Goal: Information Seeking & Learning: Learn about a topic

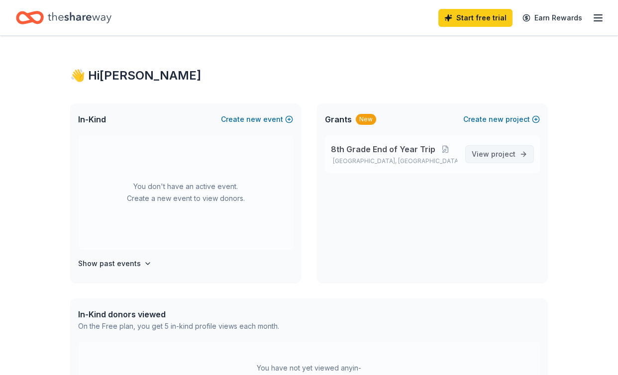
click at [506, 159] on span "View project" at bounding box center [494, 154] width 44 height 12
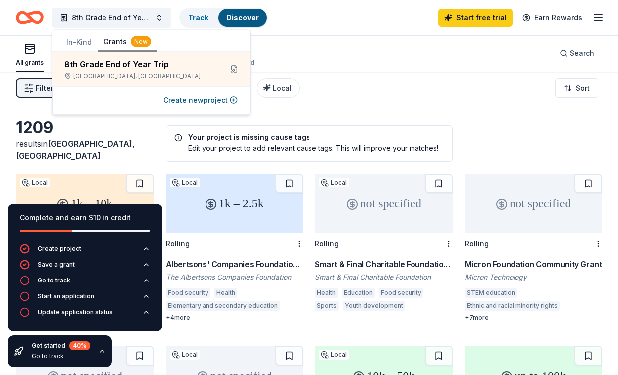
scroll to position [5, 0]
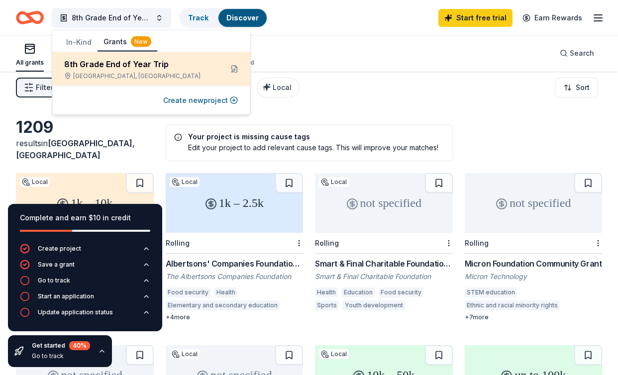
click at [117, 64] on div "8th Grade End of Year Trip" at bounding box center [139, 64] width 150 height 12
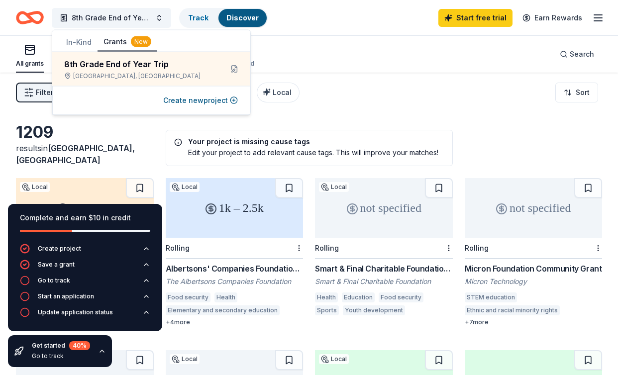
click at [365, 62] on div "All grants ≤ $5k $5k to $20k > $20k Unspecified Search" at bounding box center [309, 54] width 586 height 37
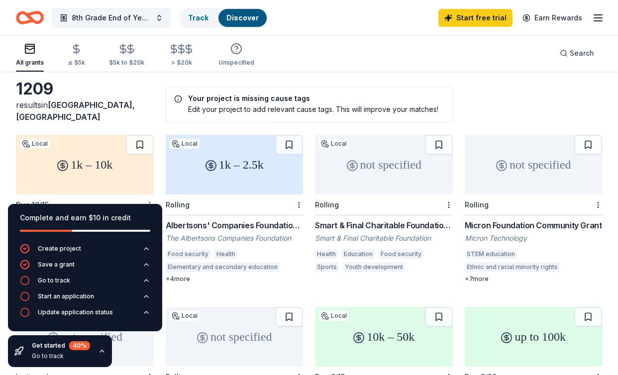
scroll to position [40, 0]
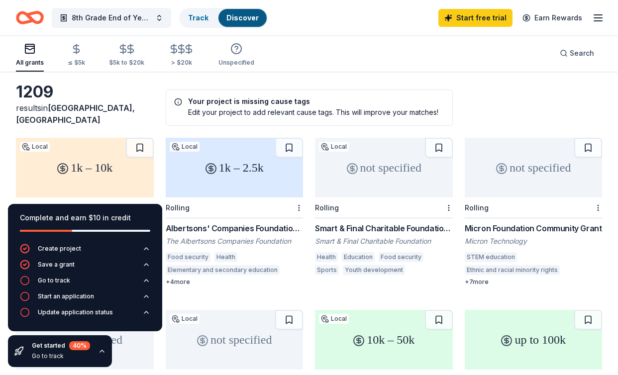
click at [224, 167] on div "1k – 2.5k" at bounding box center [235, 168] width 138 height 60
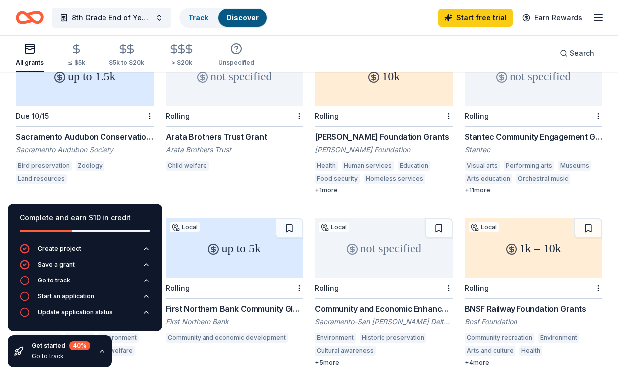
scroll to position [477, 0]
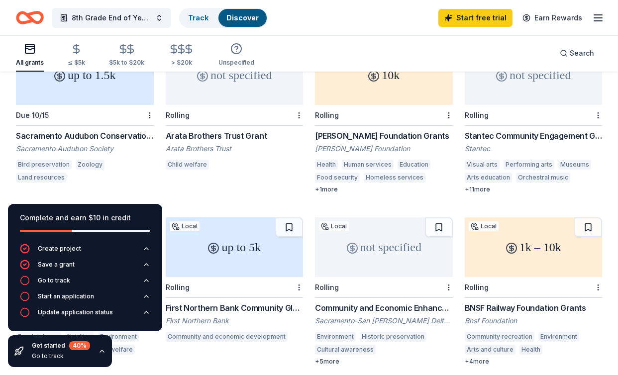
click at [114, 94] on div "up to 1.5k" at bounding box center [85, 75] width 138 height 60
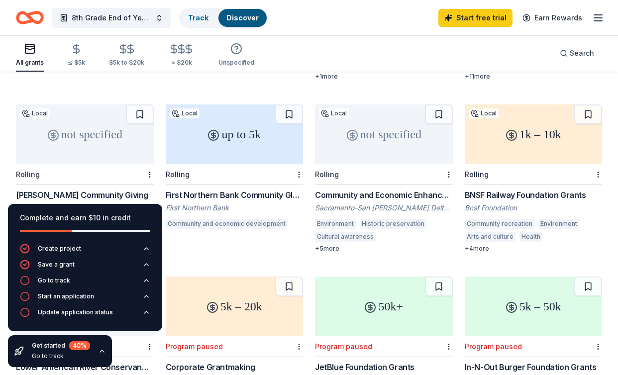
scroll to position [593, 0]
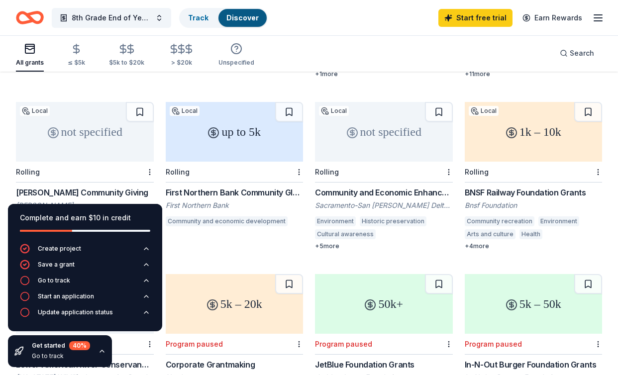
click at [100, 116] on div "not specified" at bounding box center [85, 132] width 138 height 60
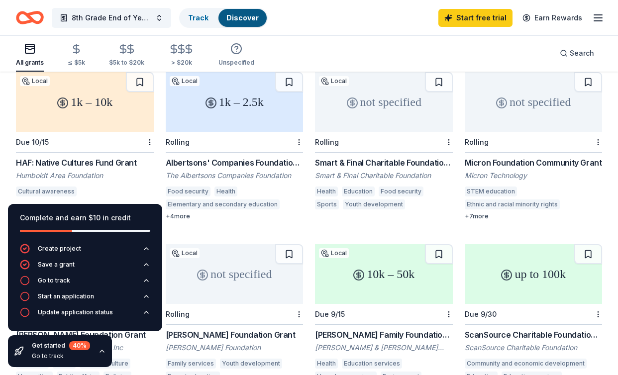
scroll to position [106, 0]
click at [531, 111] on div "not specified" at bounding box center [534, 103] width 138 height 60
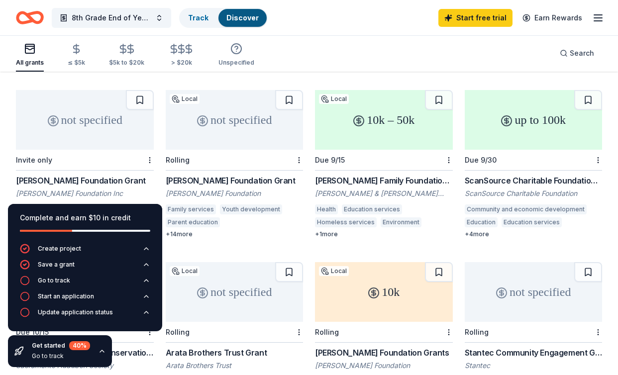
scroll to position [272, 0]
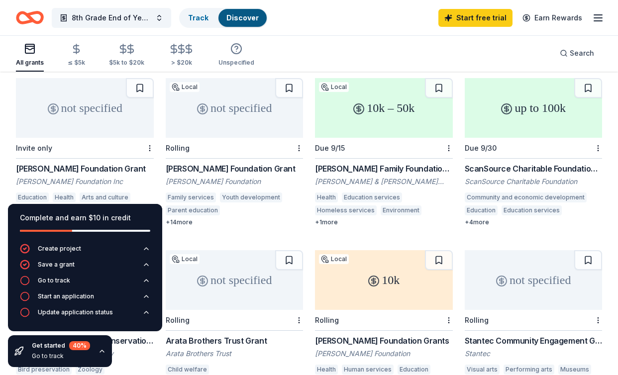
click at [379, 111] on div "10k – 50k" at bounding box center [384, 108] width 138 height 60
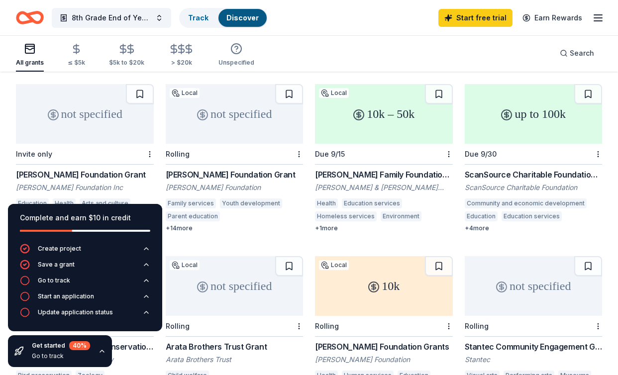
scroll to position [262, 0]
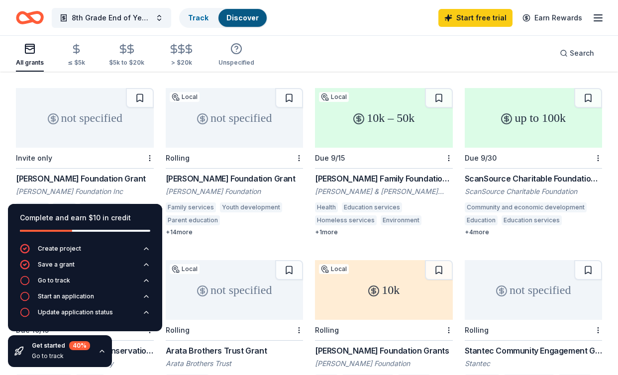
click at [516, 106] on div "up to 100k" at bounding box center [534, 118] width 138 height 60
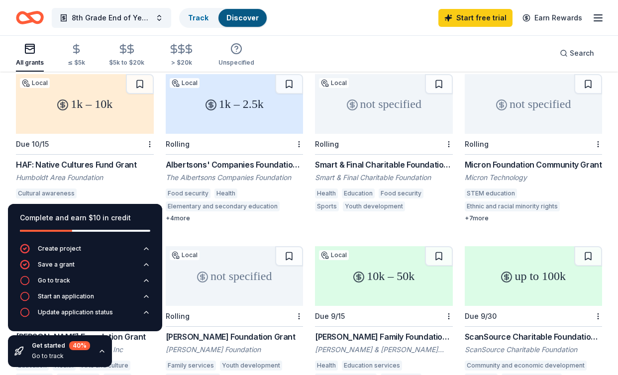
scroll to position [0, 0]
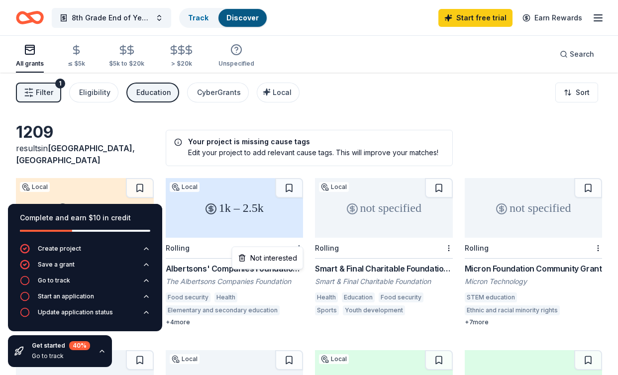
click at [299, 241] on html "8th Grade End of Year Trip Track Discover Start free trial Earn Rewards All gra…" at bounding box center [309, 187] width 618 height 375
click at [298, 232] on html "8th Grade End of Year Trip Track Discover Start free trial Earn Rewards All gra…" at bounding box center [309, 187] width 618 height 375
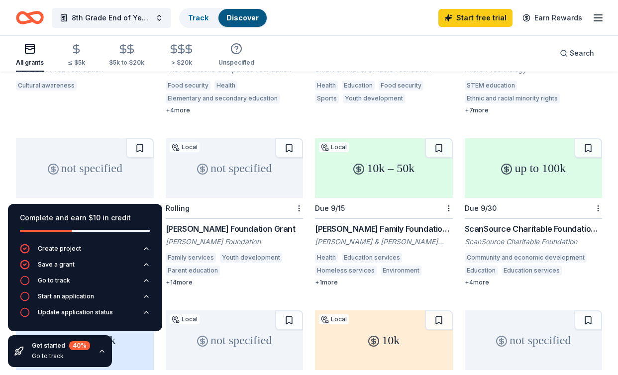
scroll to position [213, 0]
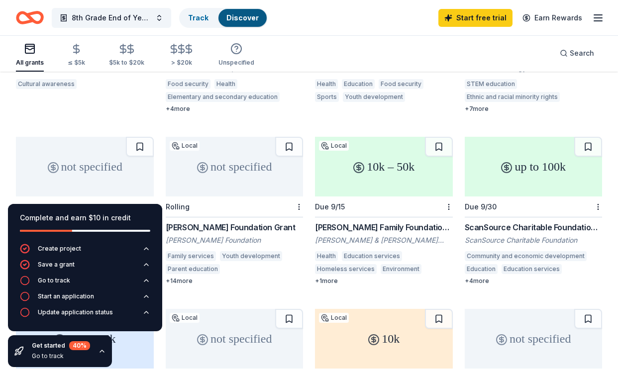
click at [545, 221] on div "ScanSource Charitable Foundation Grant" at bounding box center [534, 227] width 138 height 12
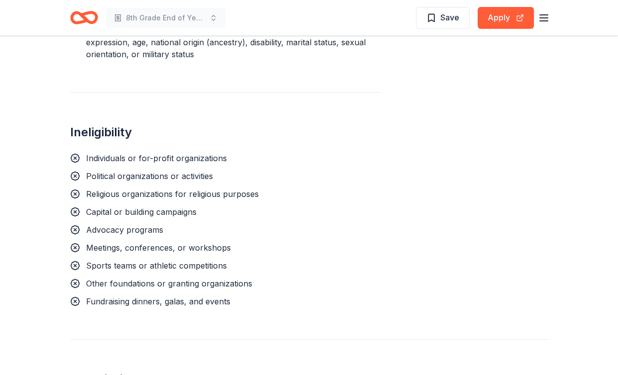
scroll to position [617, 0]
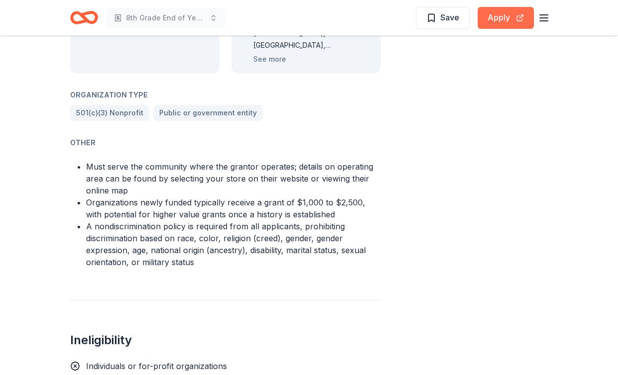
click at [502, 22] on button "Apply" at bounding box center [506, 18] width 56 height 22
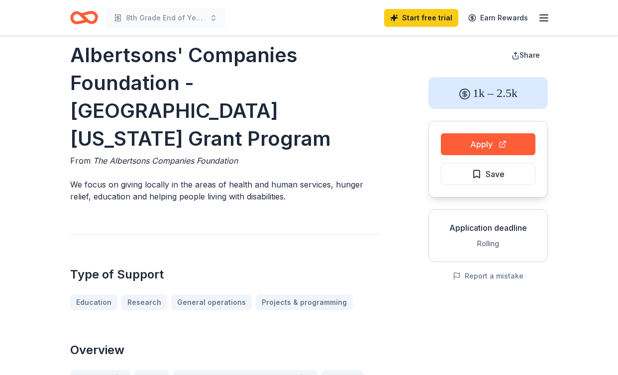
scroll to position [0, 0]
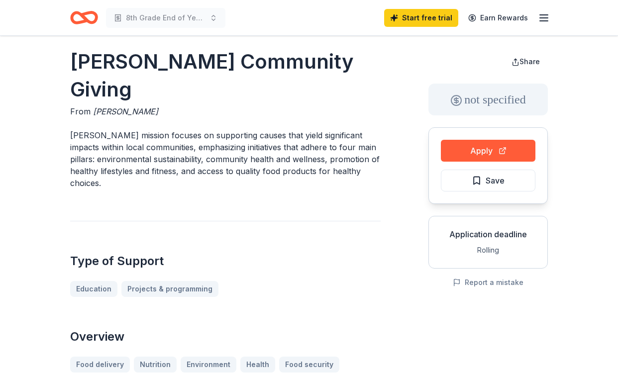
scroll to position [7, 0]
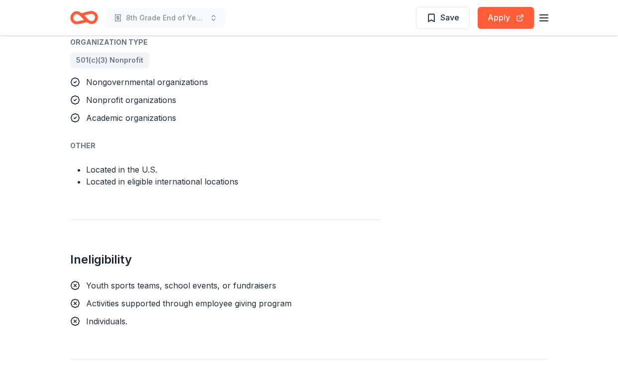
scroll to position [825, 0]
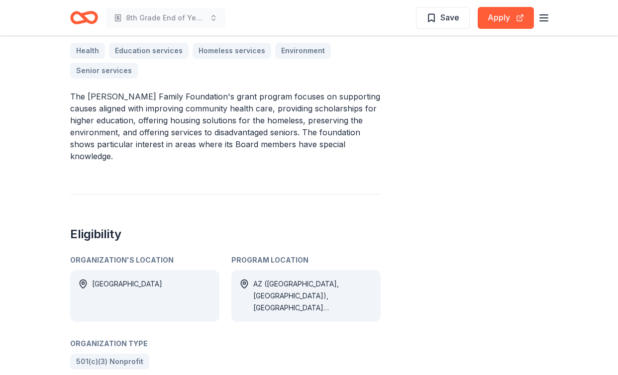
scroll to position [346, 0]
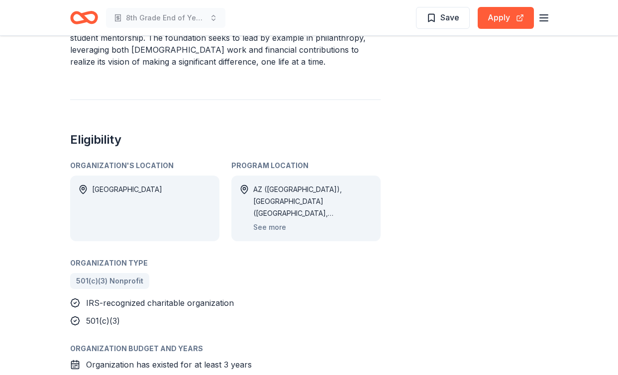
scroll to position [553, 0]
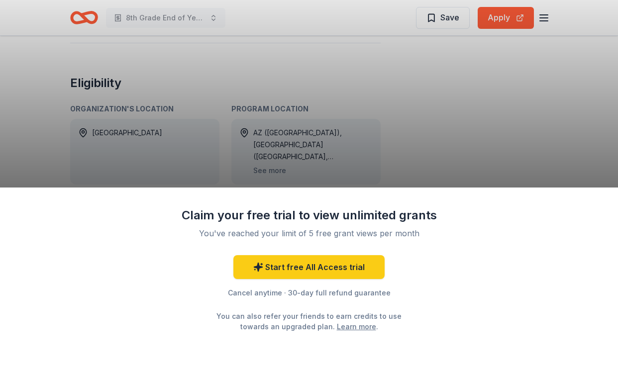
click at [412, 148] on div "Claim your free trial to view unlimited grants You've reached your limit of 5 f…" at bounding box center [309, 187] width 618 height 375
click at [292, 142] on div "Claim your free trial to view unlimited grants You've reached your limit of 5 f…" at bounding box center [309, 187] width 618 height 375
click at [216, 59] on div "Claim your free trial to view unlimited grants You've reached your limit of 5 f…" at bounding box center [309, 187] width 618 height 375
click at [189, 14] on div "Claim your free trial to view unlimited grants You've reached your limit of 5 f…" at bounding box center [309, 187] width 618 height 375
click at [365, 68] on div "Claim your free trial to view unlimited grants You've reached your limit of 5 f…" at bounding box center [309, 187] width 618 height 375
